Goal: Find specific page/section: Find specific page/section

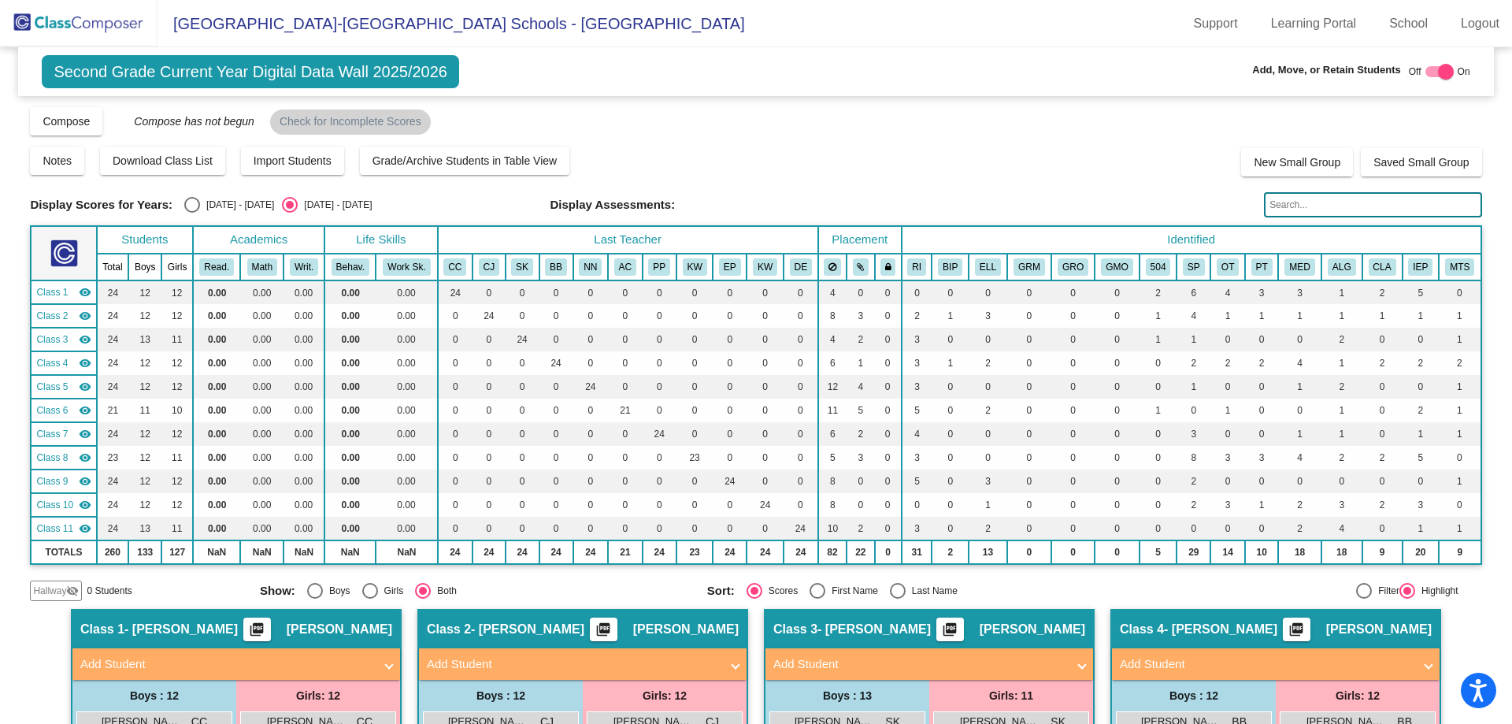
scroll to position [115, 0]
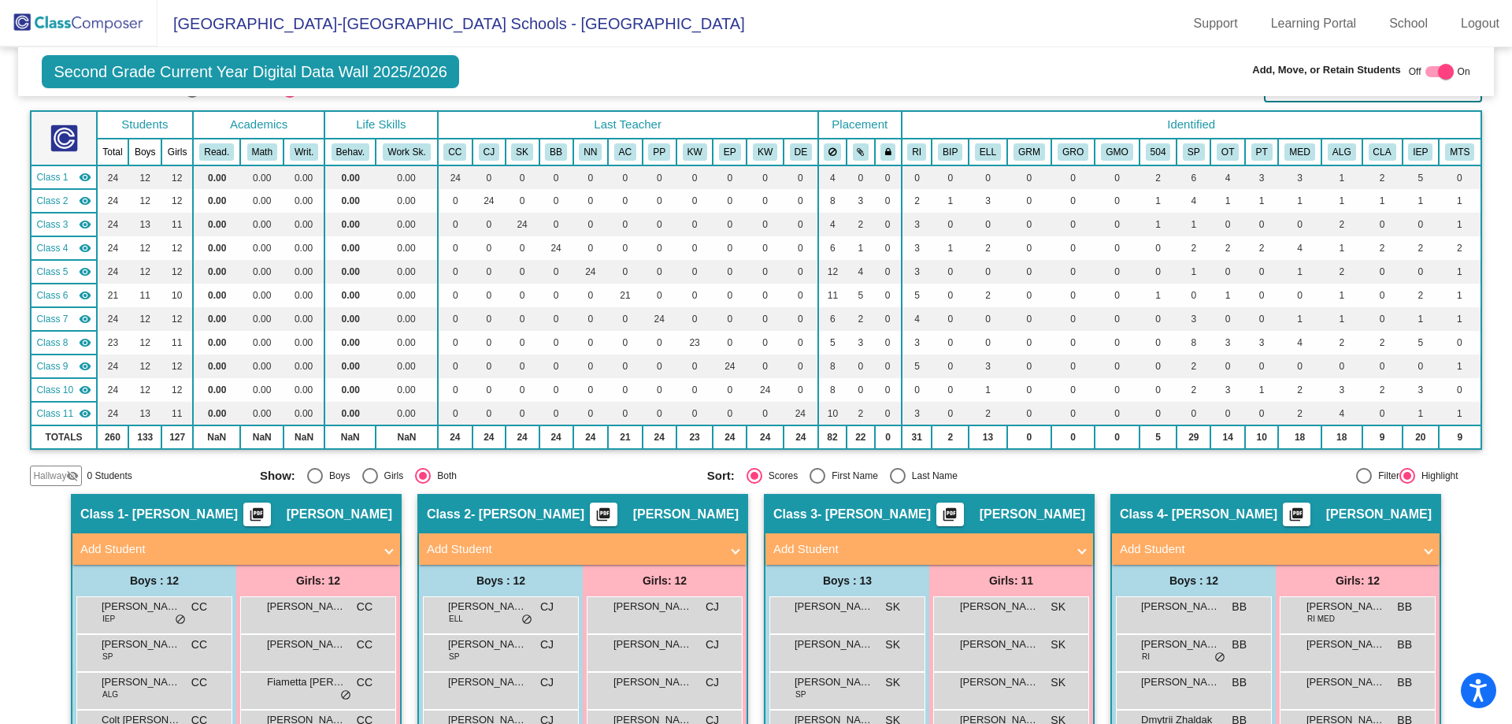
click at [98, 19] on img at bounding box center [79, 23] width 158 height 46
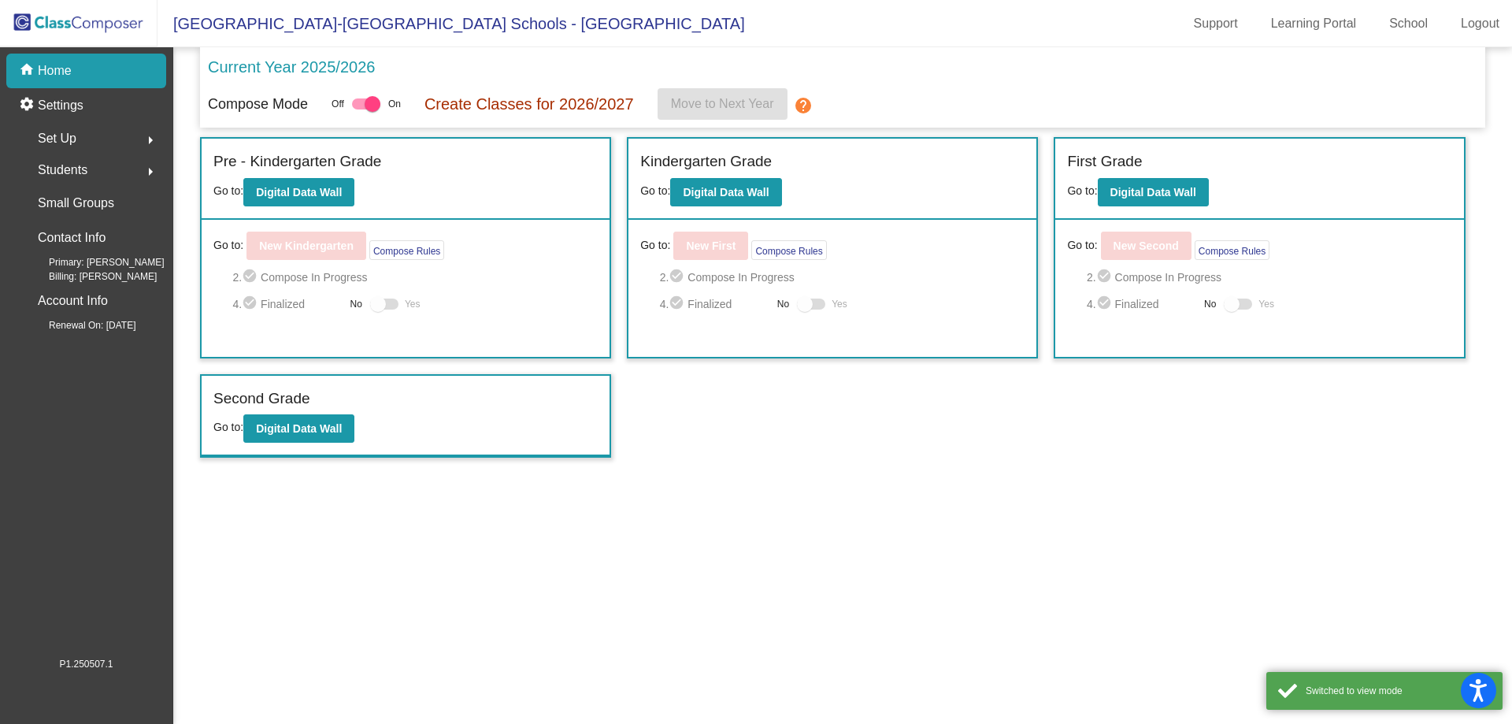
click at [73, 28] on img at bounding box center [79, 23] width 158 height 46
click at [1156, 187] on b "Digital Data Wall" at bounding box center [1153, 192] width 86 height 13
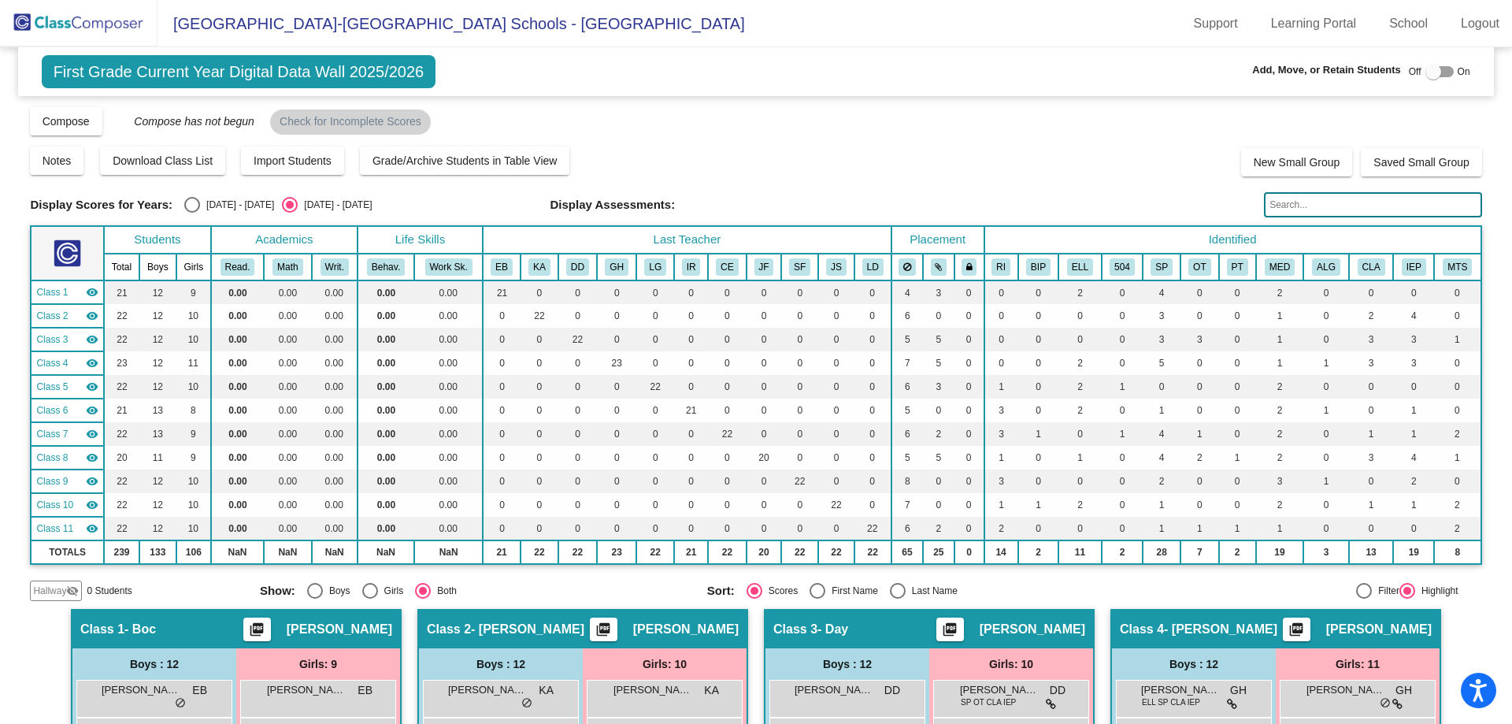
click at [1299, 207] on input "text" at bounding box center [1372, 204] width 217 height 25
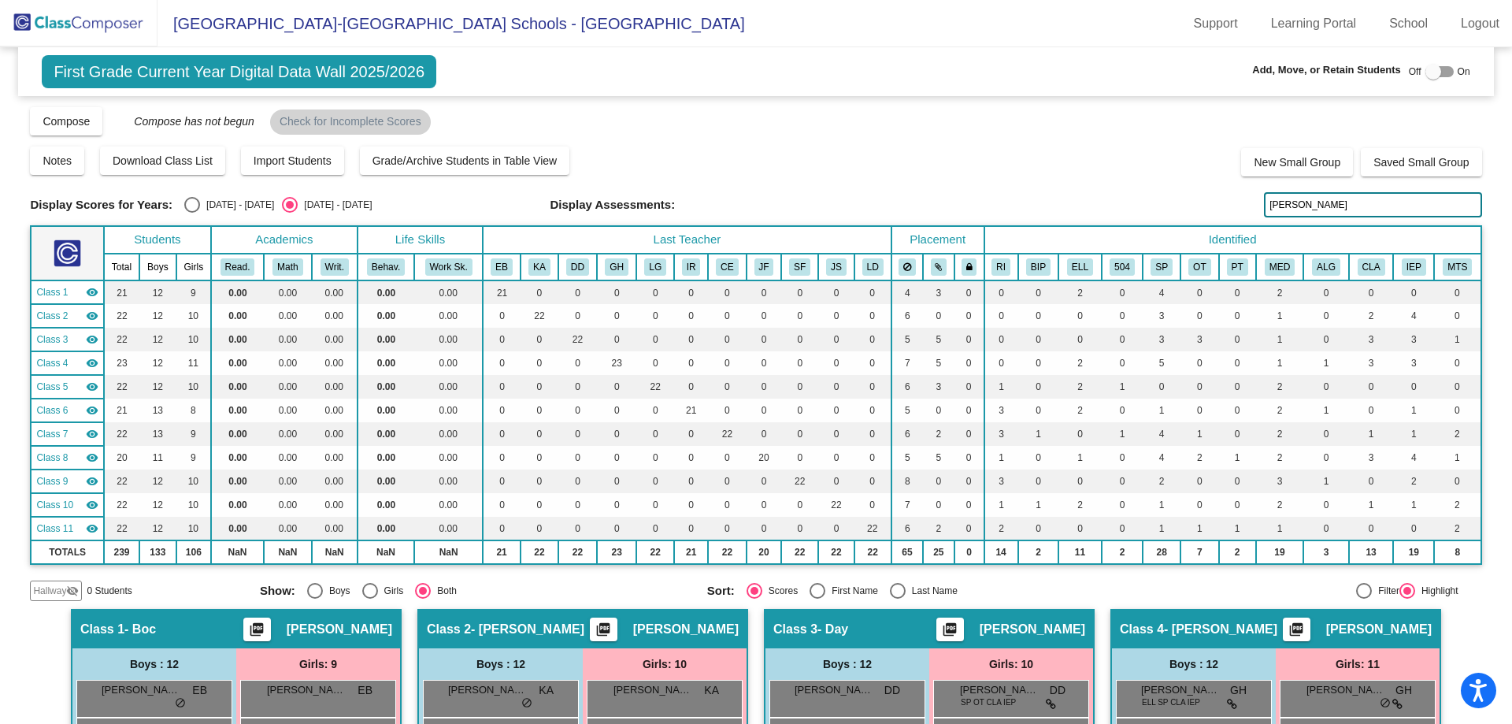
type input "[PERSON_NAME]"
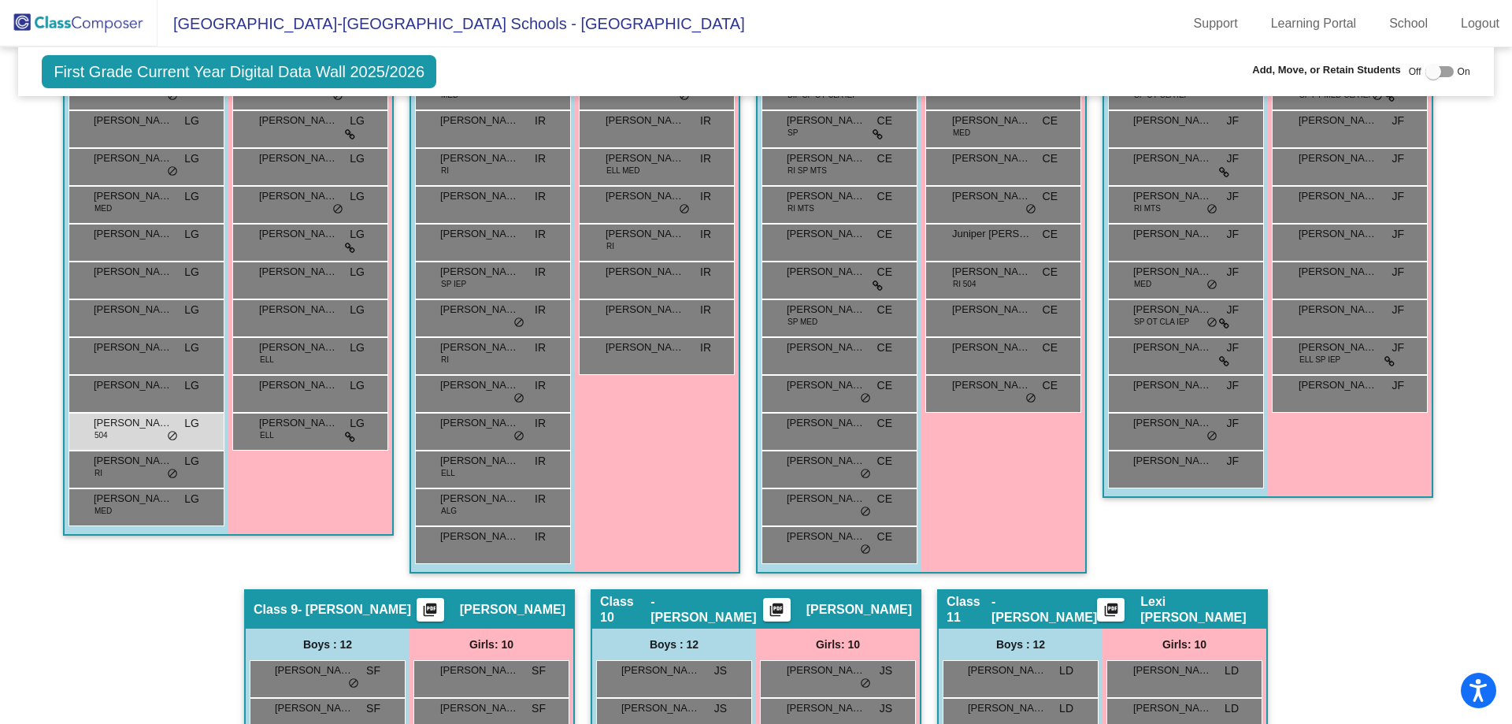
scroll to position [1032, 0]
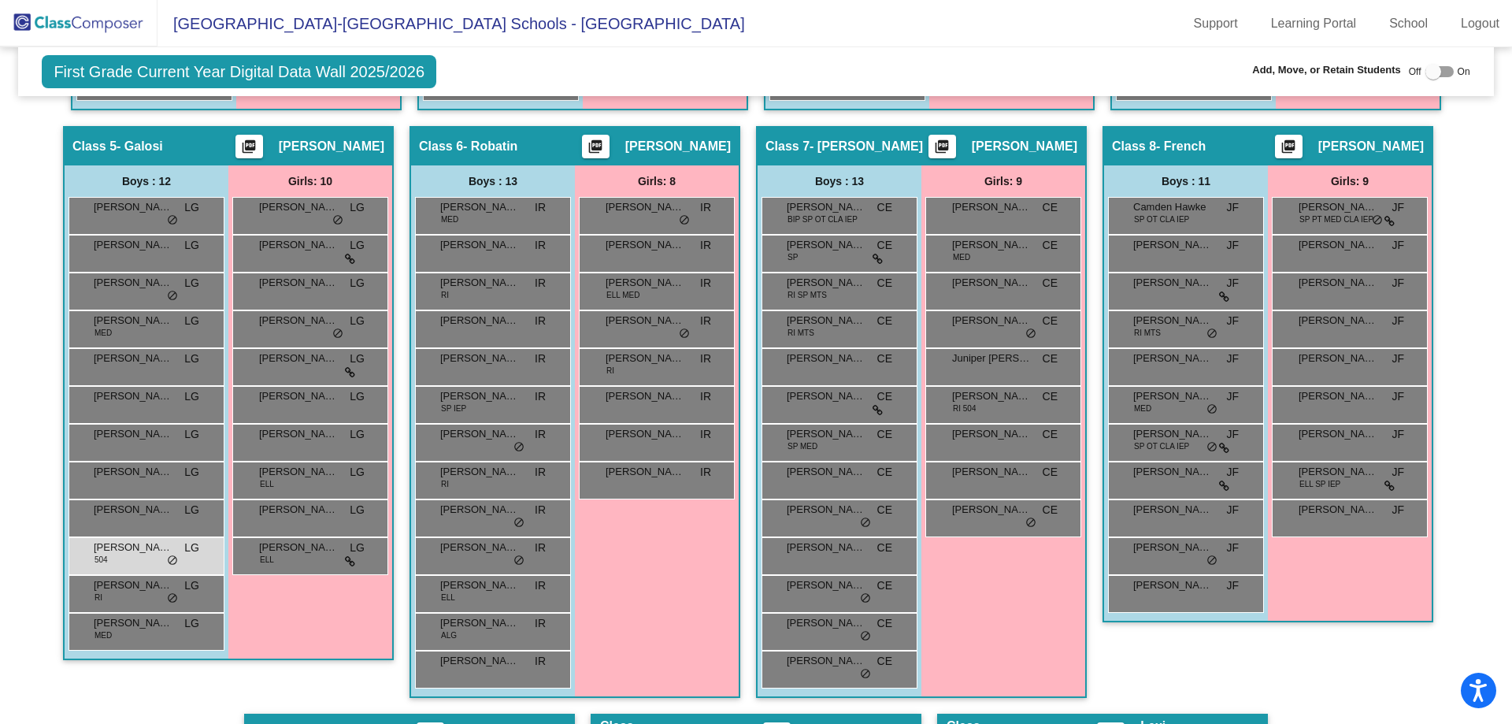
click at [144, 554] on span "[PERSON_NAME]" at bounding box center [133, 547] width 79 height 16
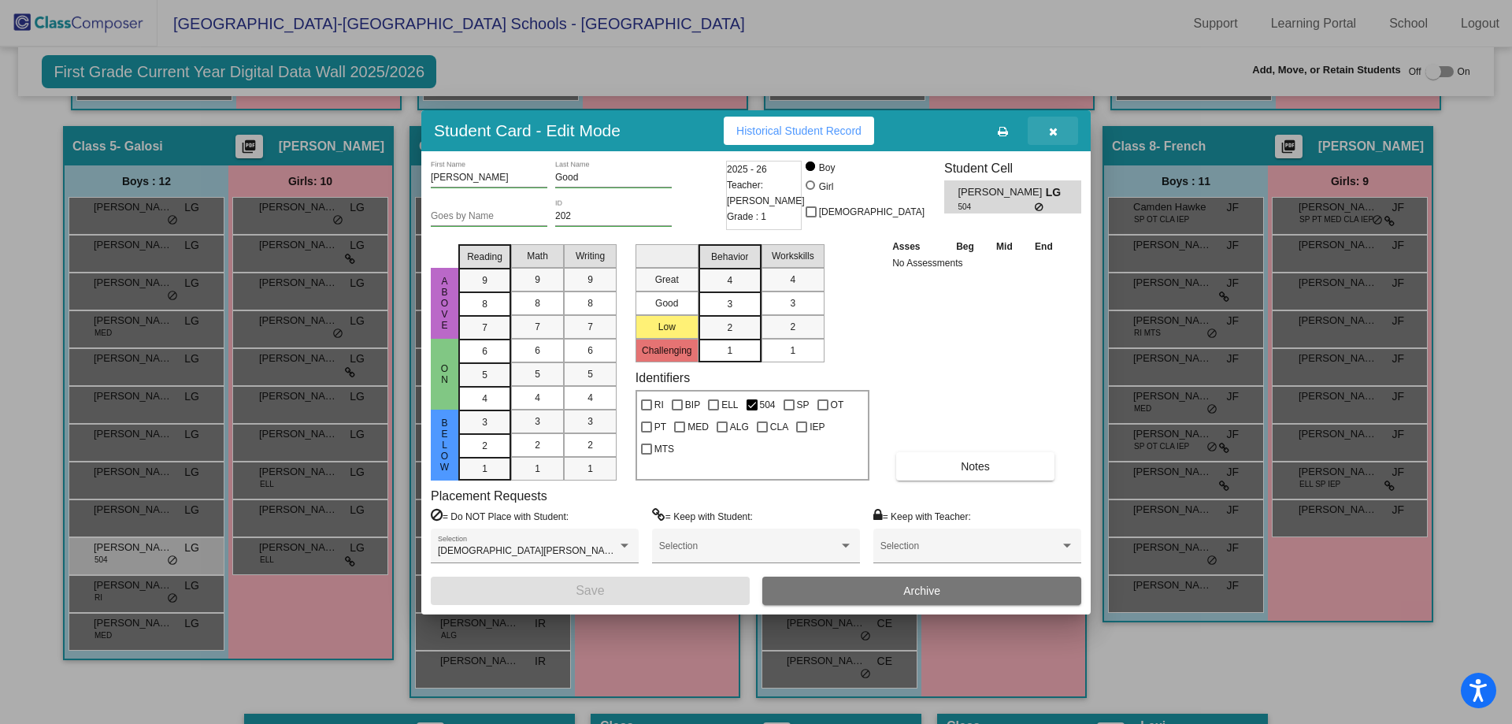
click at [1047, 131] on button "button" at bounding box center [1053, 131] width 50 height 28
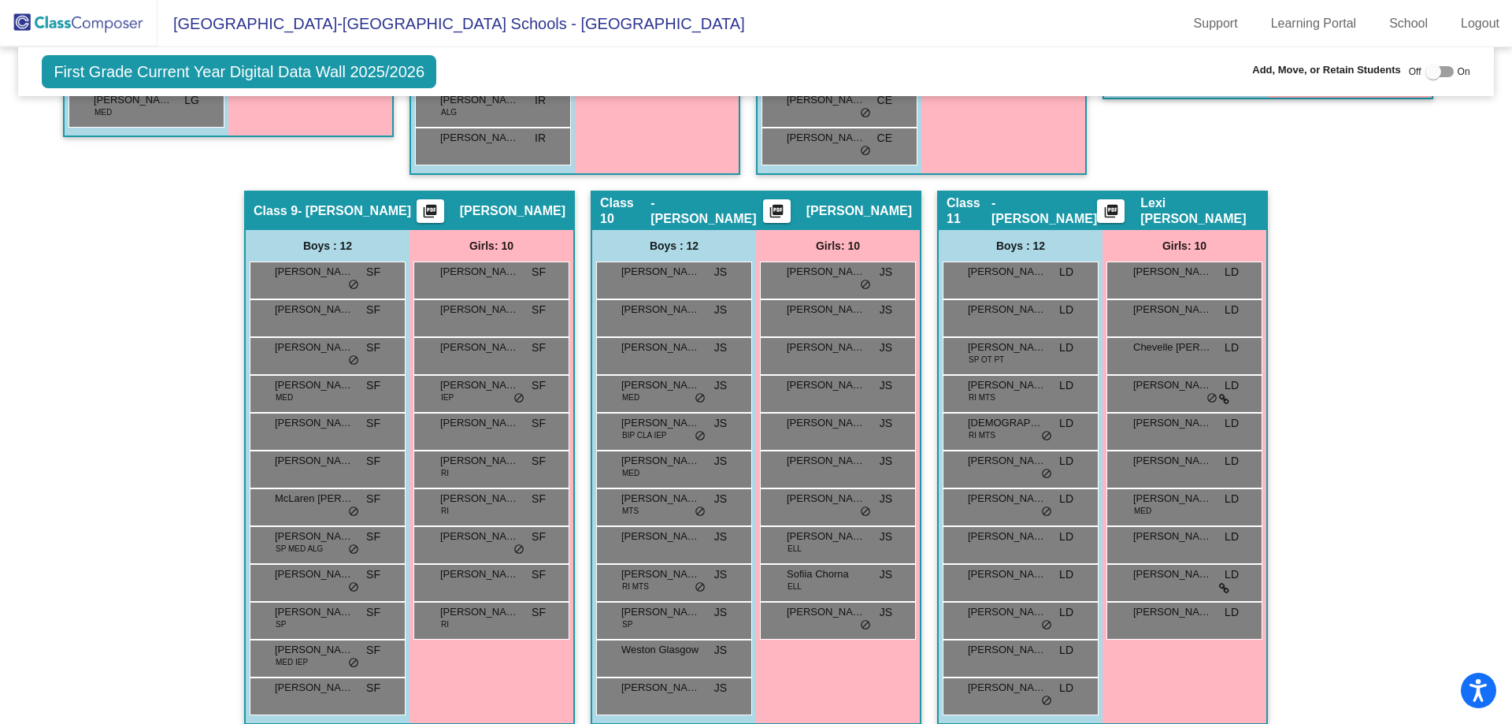
scroll to position [1572, 0]
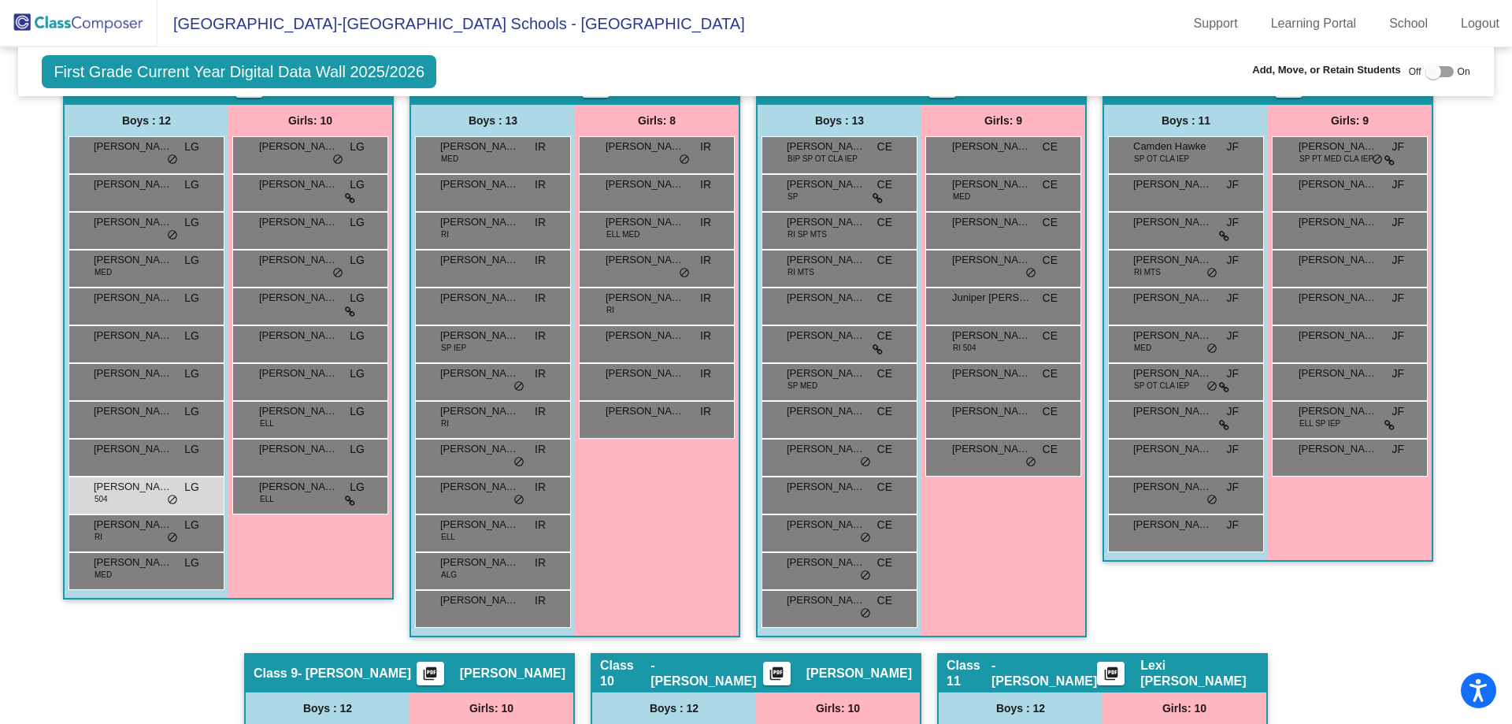
click at [316, 586] on app-classroom "Class 5 - Galosi picture_as_pdf [PERSON_NAME] Add Student First Name Last Name …" at bounding box center [228, 340] width 331 height 550
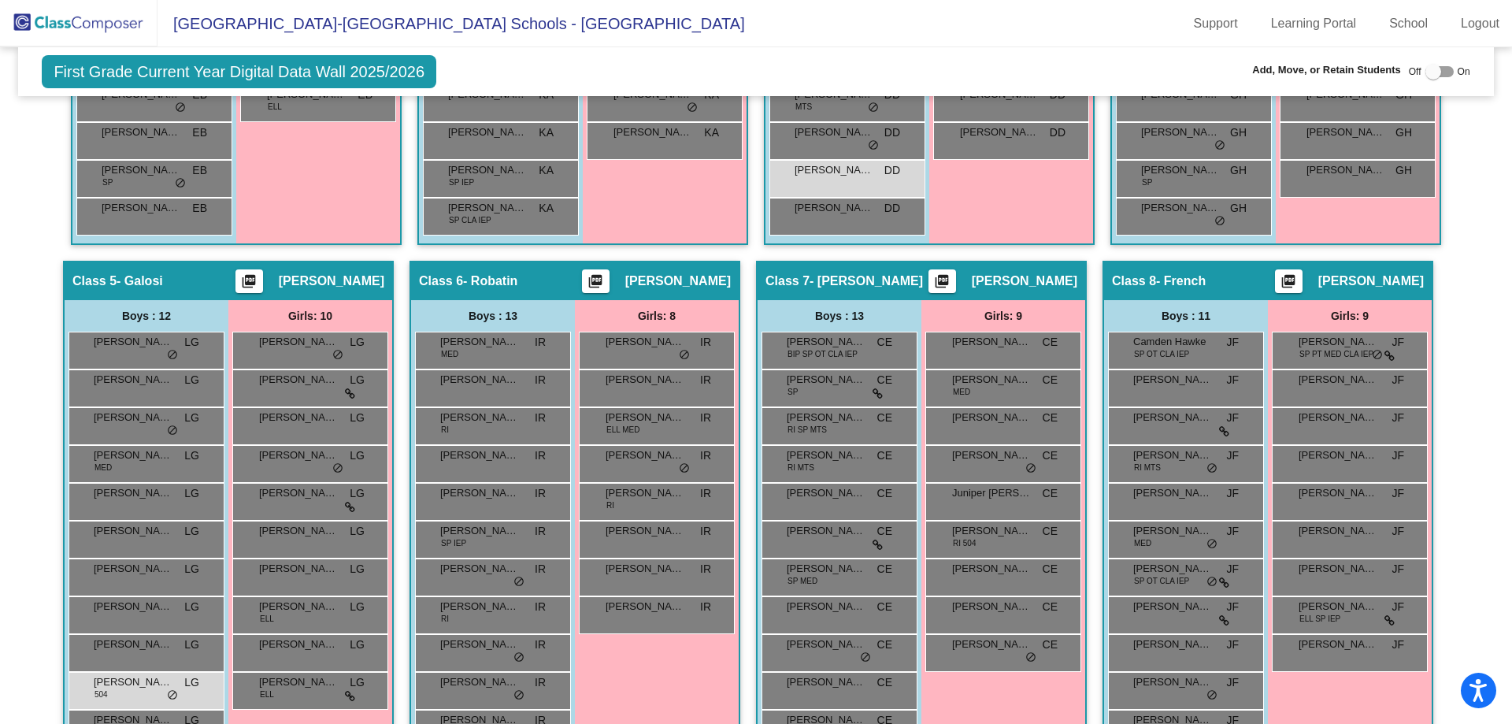
scroll to position [884, 0]
